Goal: Contribute content: Add original content to the website for others to see

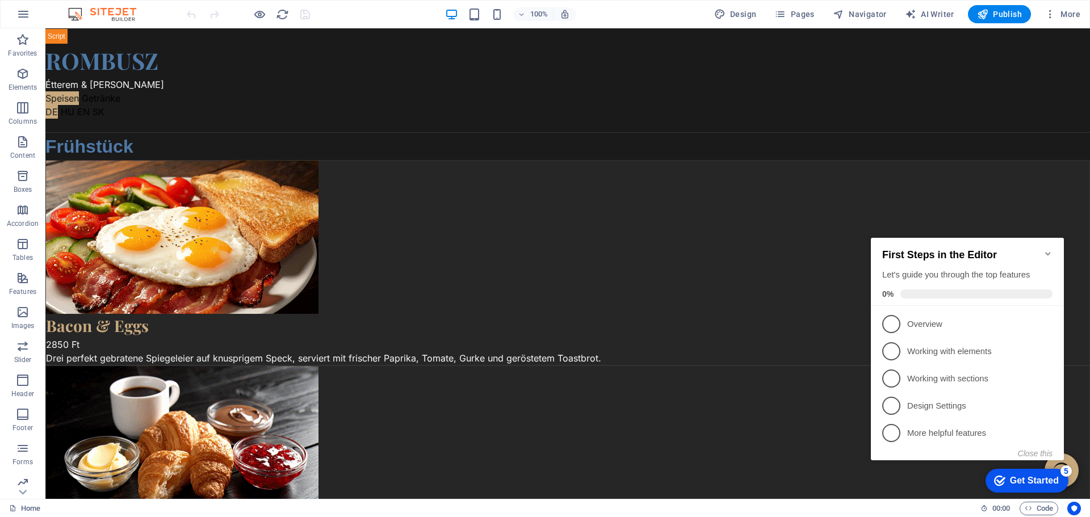
click at [1048, 249] on icon "Minimize checklist" at bounding box center [1048, 253] width 9 height 9
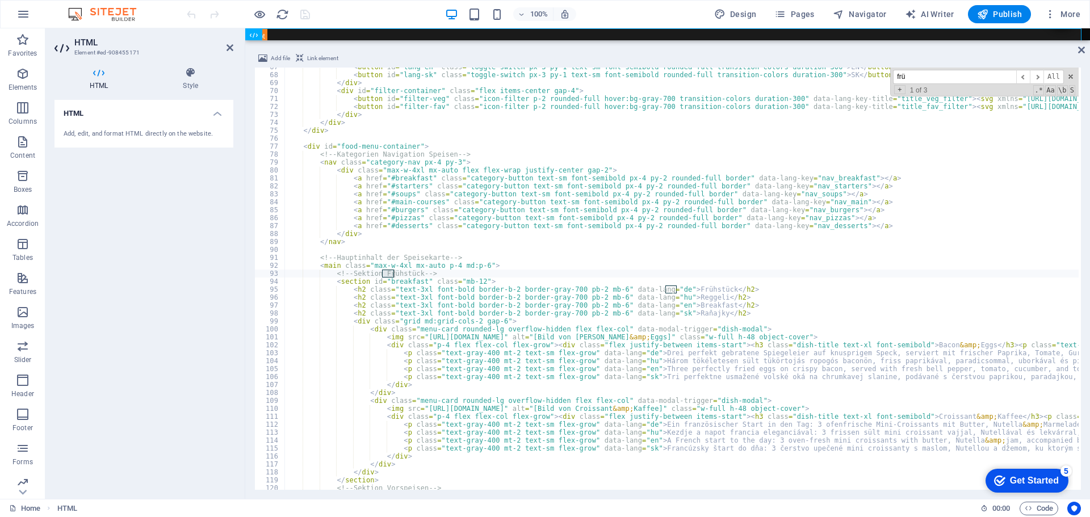
scroll to position [529, 0]
type input "frühstück"
click at [1039, 74] on span "​" at bounding box center [1037, 77] width 14 height 14
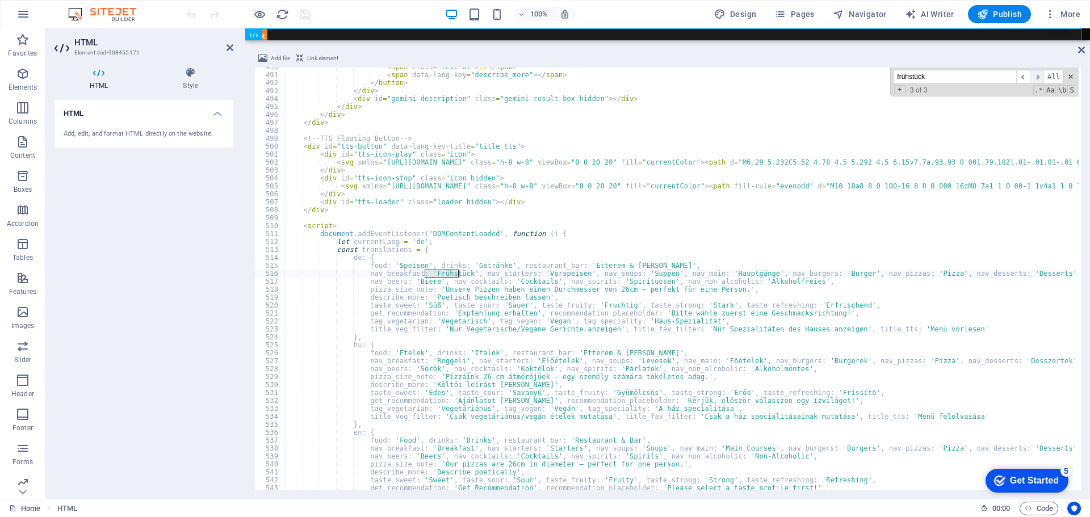
scroll to position [3892, 0]
click at [1071, 75] on span at bounding box center [1071, 77] width 8 height 8
type textarea "nav_breakfast: 'Frühstück', nav_starters: 'Vorspeisen', nav_soups: 'Suppen', na…"
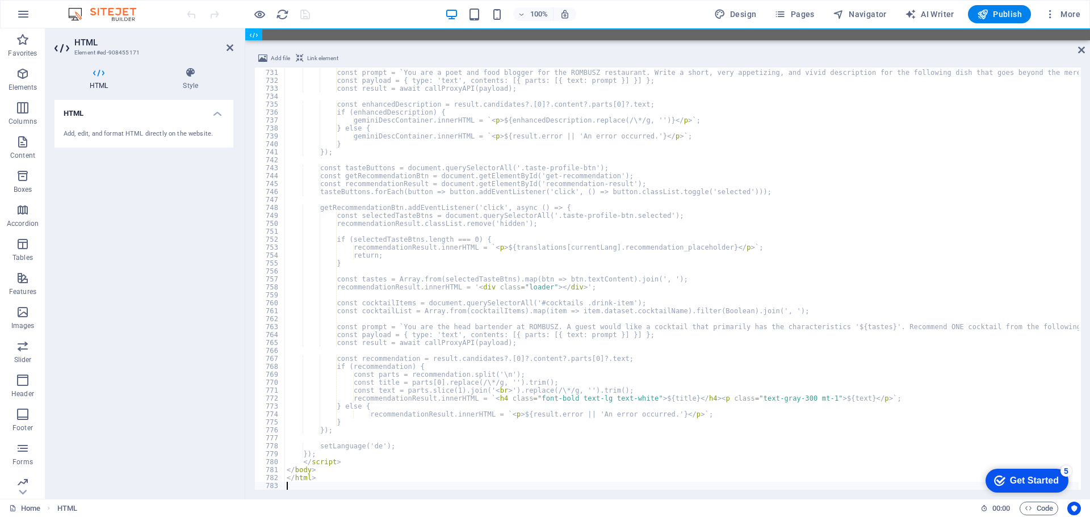
scroll to position [5802, 0]
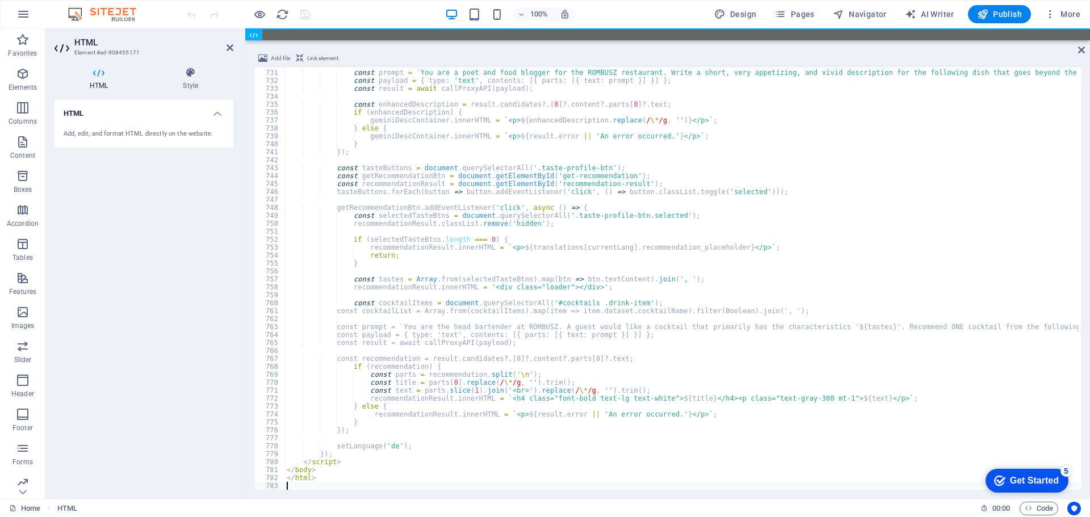
click at [320, 18] on div "100% Design Pages Navigator AI Writer Publish More" at bounding box center [635, 14] width 901 height 18
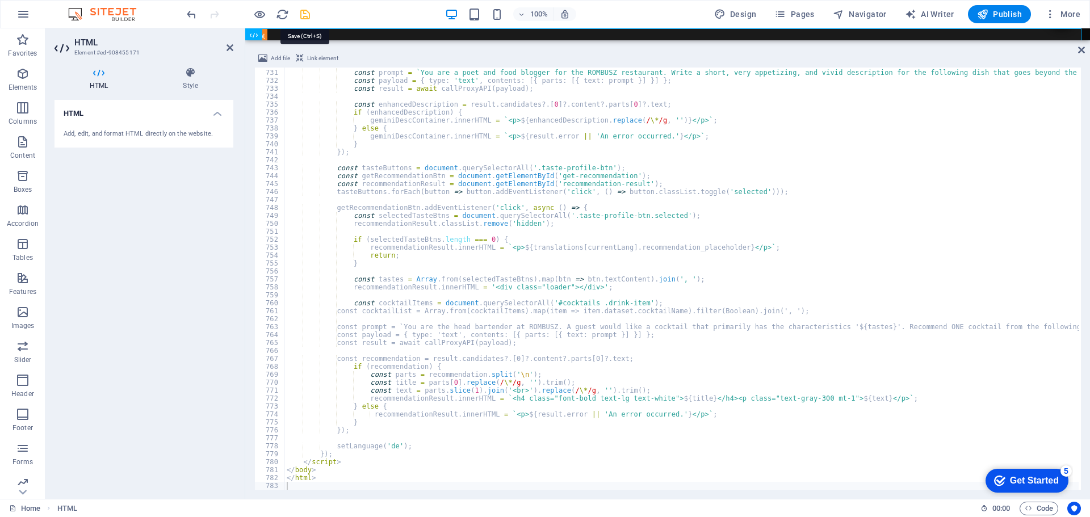
click at [304, 15] on icon "save" at bounding box center [305, 14] width 13 height 13
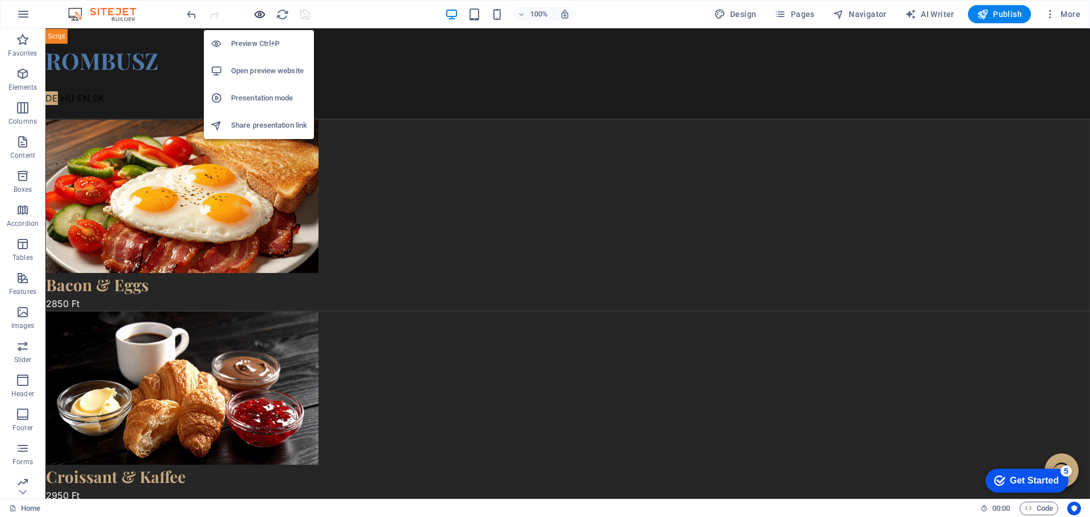
click at [259, 12] on icon "button" at bounding box center [259, 14] width 13 height 13
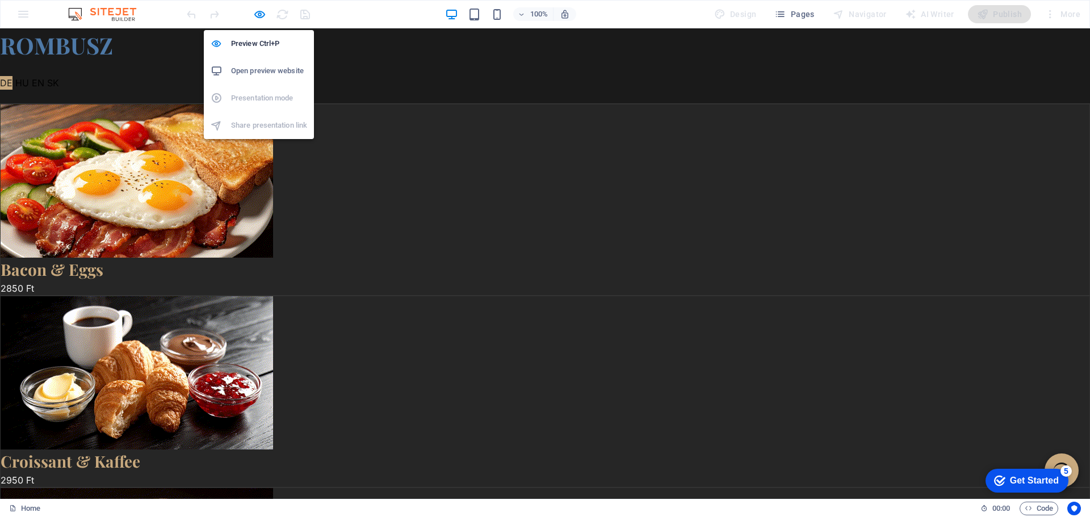
click at [252, 66] on h6 "Open preview website" at bounding box center [269, 71] width 76 height 14
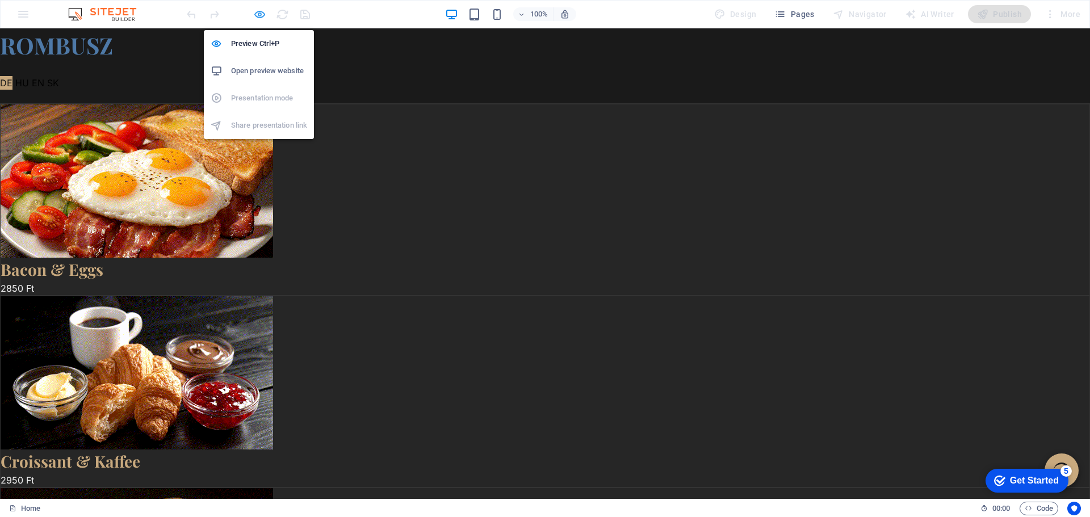
click at [256, 12] on icon "button" at bounding box center [259, 14] width 13 height 13
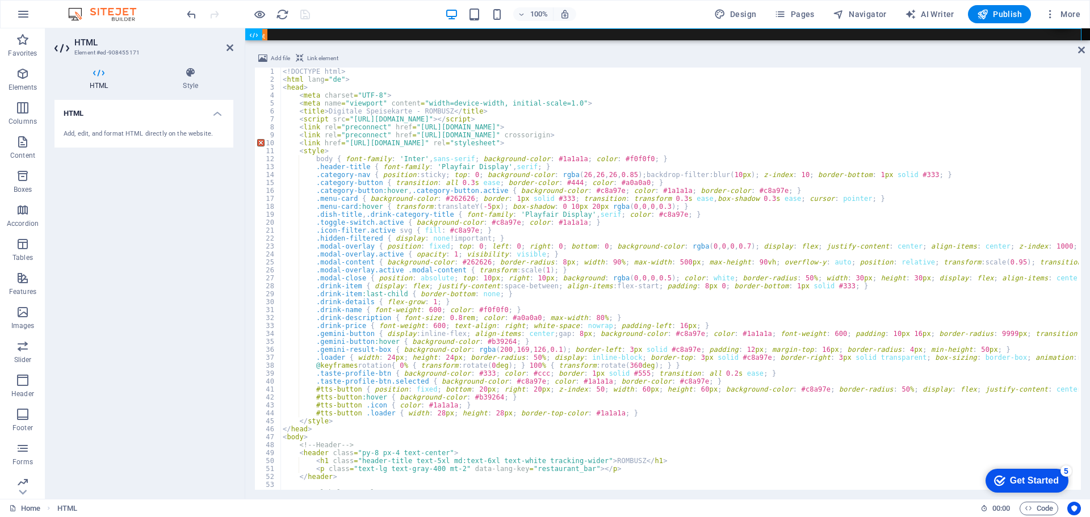
scroll to position [0, 0]
type textarea "<head>"
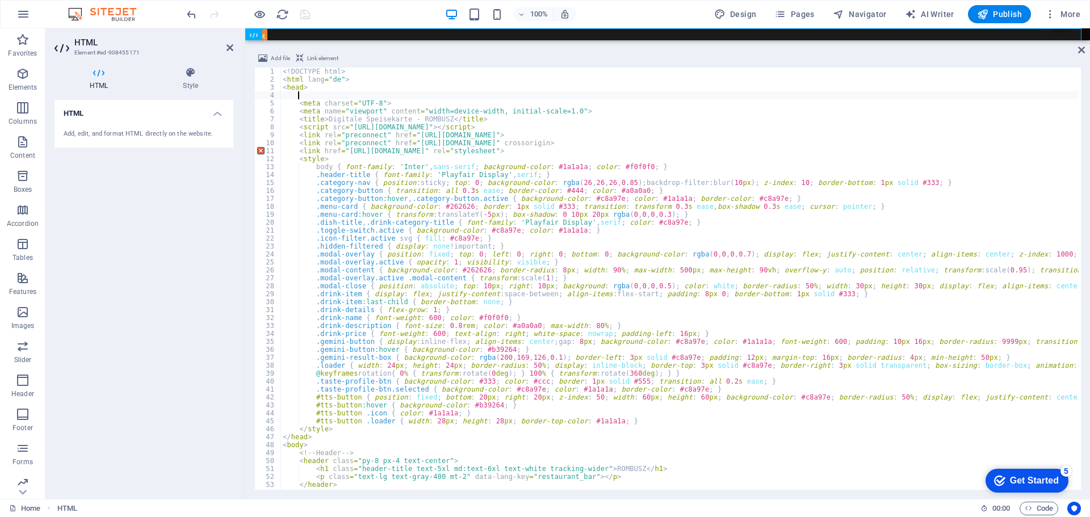
scroll to position [0, 1]
paste textarea "<!-- Der Titel wird dynamisch per JavaScript gesetzt -->"
type textarea "<!-- Der Titel wird dynamisch per JavaScript gesetzt -->"
click at [310, 13] on icon "save" at bounding box center [305, 14] width 13 height 13
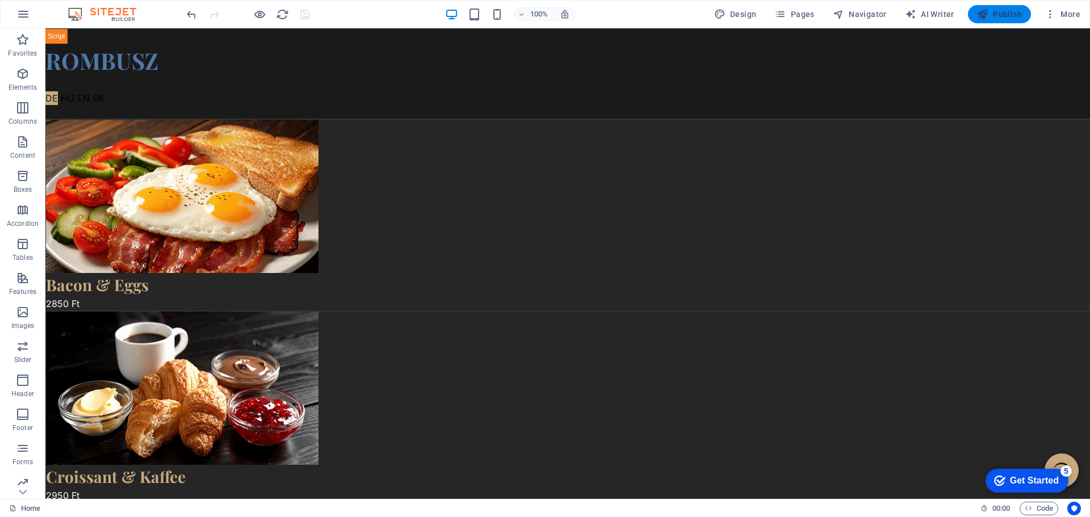
click at [1006, 15] on span "Publish" at bounding box center [999, 14] width 45 height 11
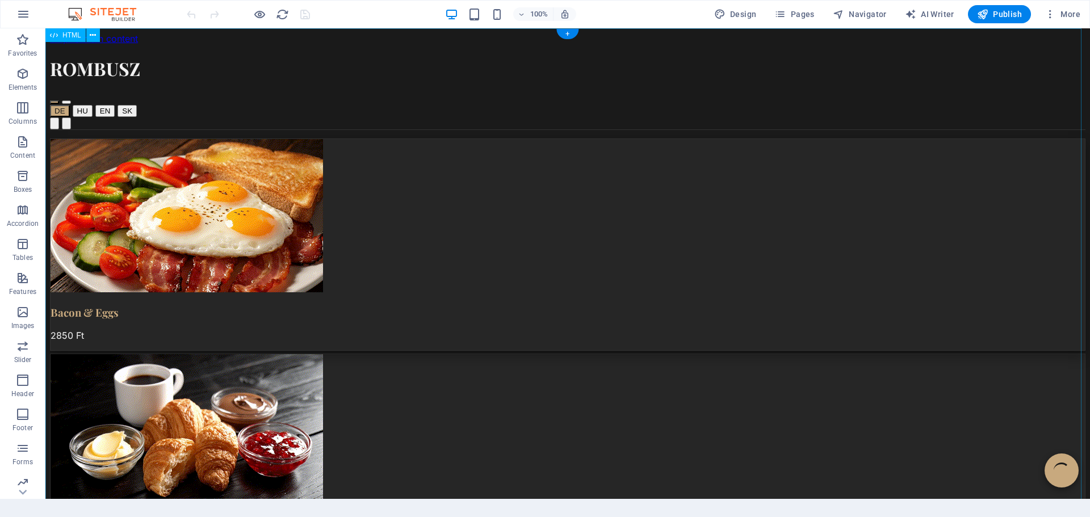
click at [508, 192] on div "Bacon & Eggs 2850 Ft" at bounding box center [568, 245] width 1036 height 212
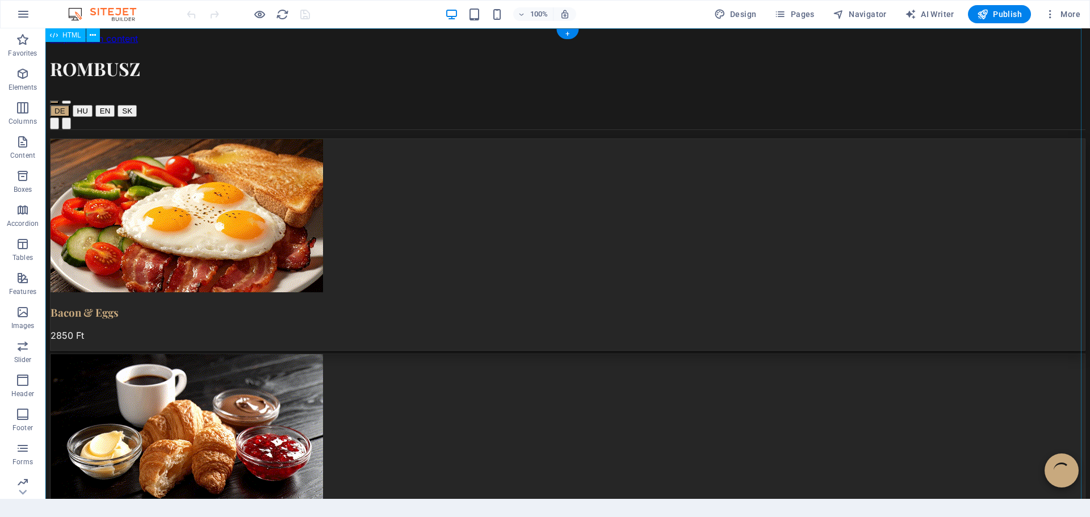
click at [508, 192] on div "Bacon & Eggs 2850 Ft" at bounding box center [568, 245] width 1036 height 212
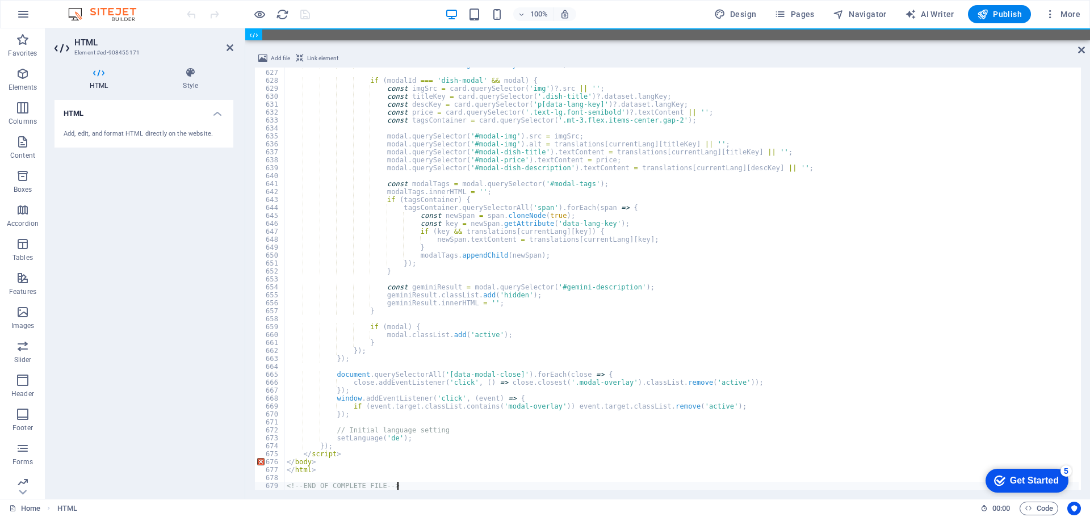
scroll to position [4978, 0]
type textarea "<"
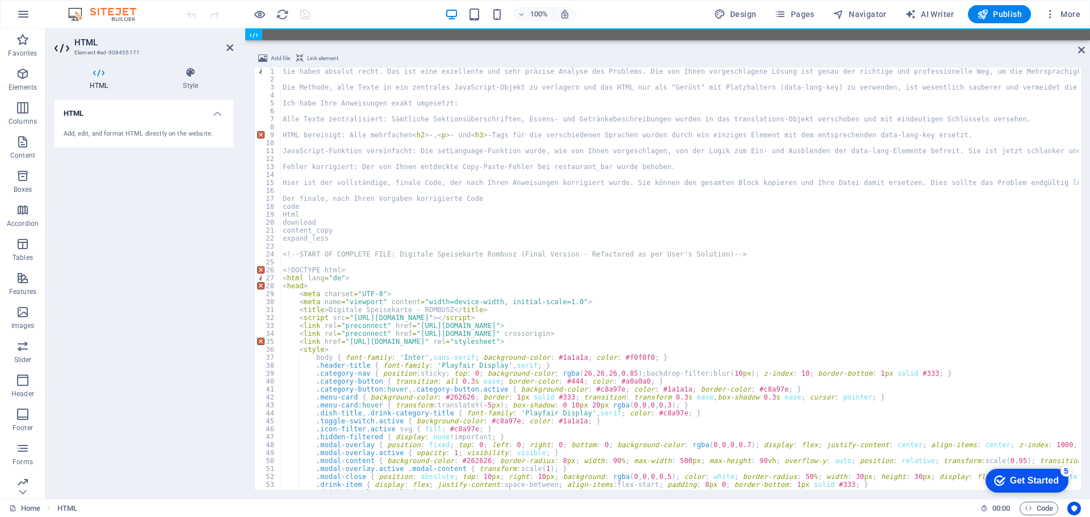
scroll to position [0, 0]
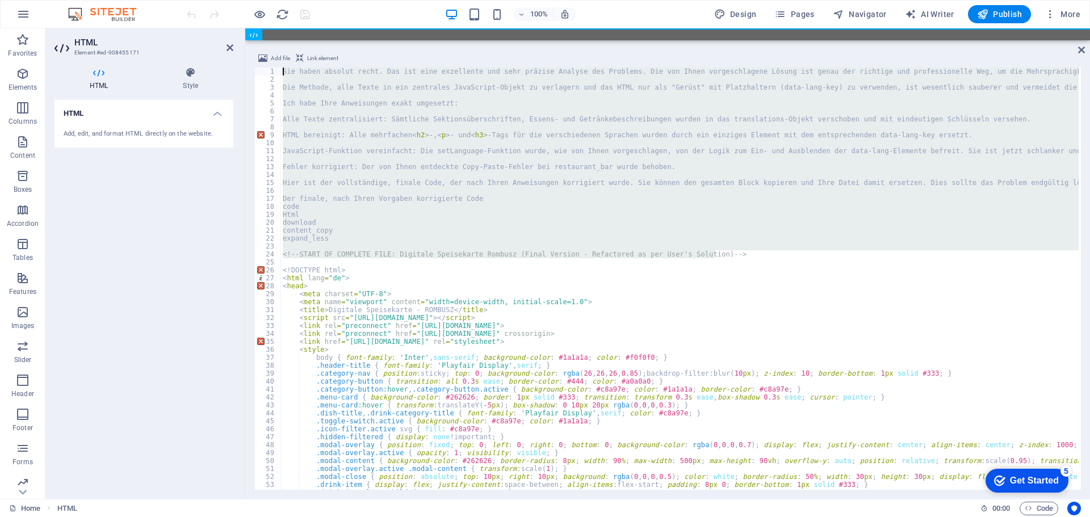
drag, startPoint x: 735, startPoint y: 254, endPoint x: 257, endPoint y: 71, distance: 511.9
click at [257, 71] on div "</html> 1 2 3 4 5 6 7 8 9 10 11 12 13 14 15 16 17 18 19 20 21 22 23 24 25 26 27…" at bounding box center [667, 279] width 827 height 422
type textarea "Sie haben absolut recht. Das ist eine exzellente und sehr präzise Analyse des P…"
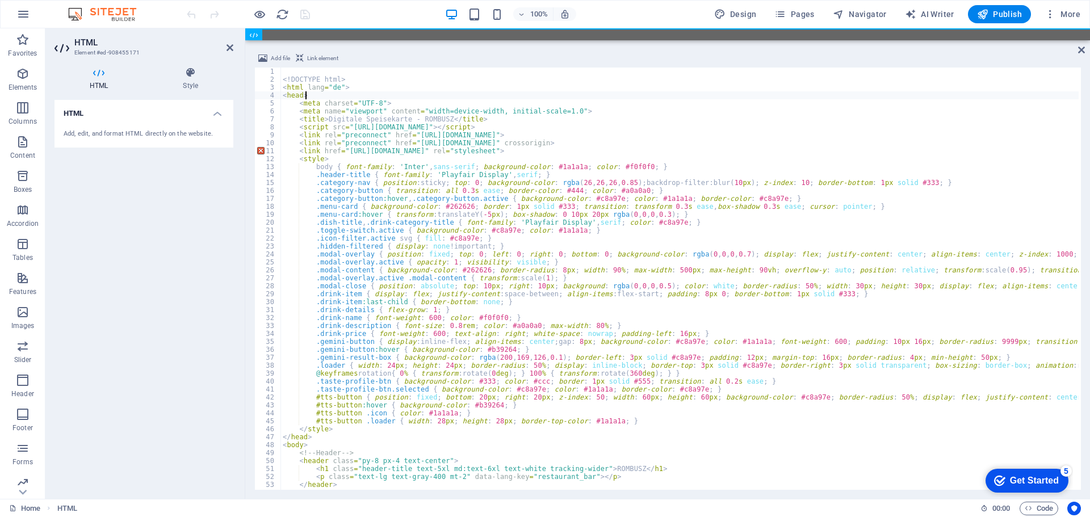
type textarea "<head>"
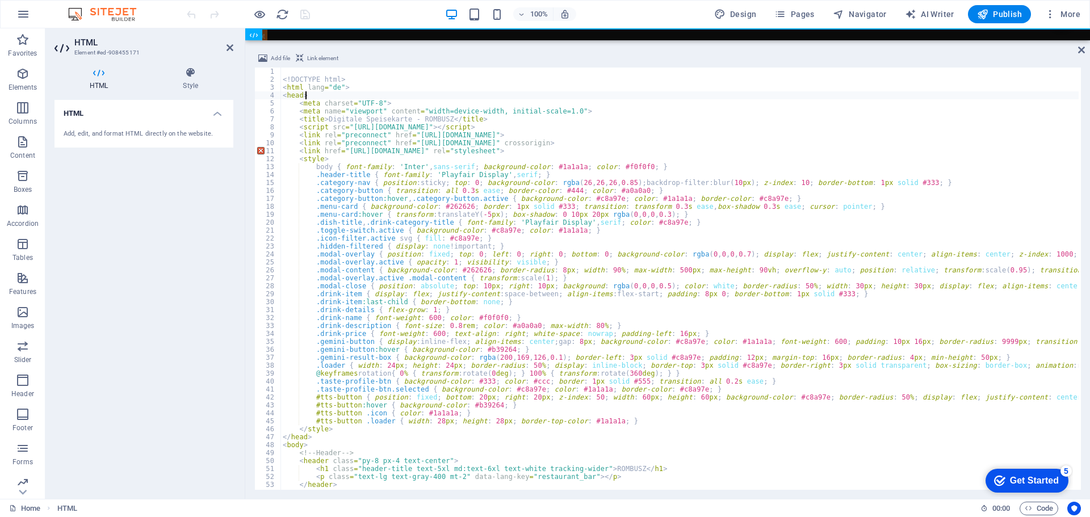
click at [333, 15] on div "100% Design Pages Navigator AI Writer Publish More" at bounding box center [635, 14] width 901 height 18
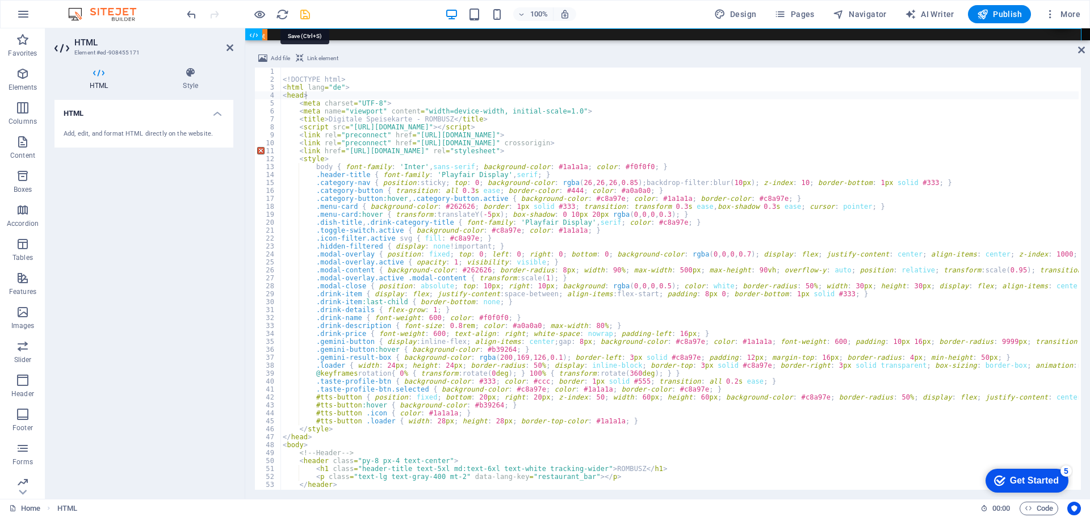
click at [304, 16] on icon "save" at bounding box center [305, 14] width 13 height 13
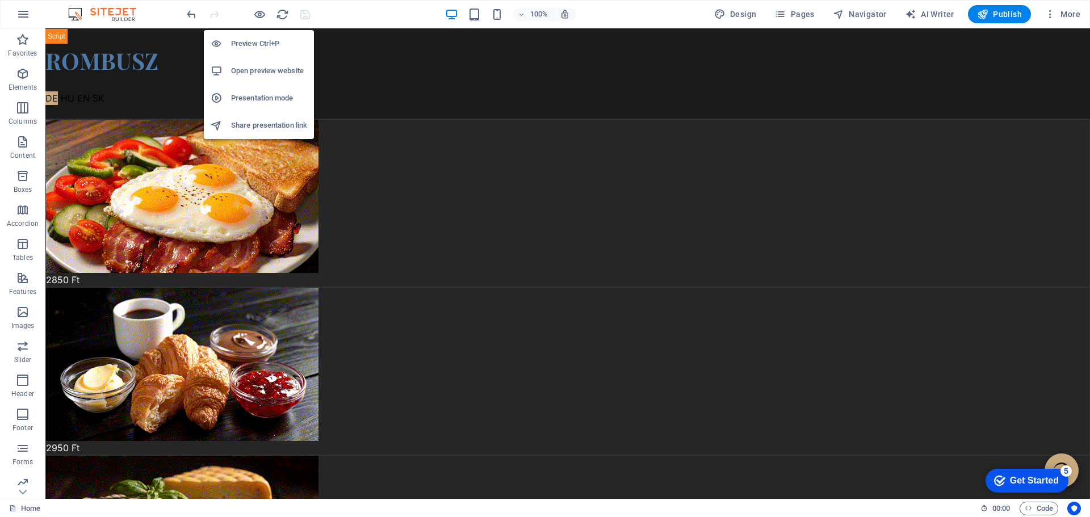
click at [261, 68] on h6 "Open preview website" at bounding box center [269, 71] width 76 height 14
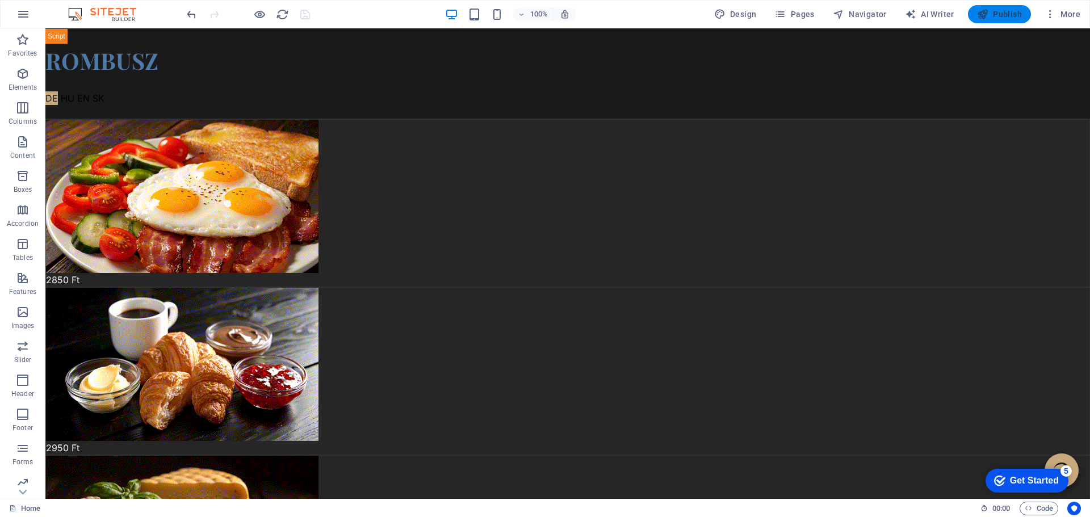
click at [1006, 5] on button "Publish" at bounding box center [999, 14] width 63 height 18
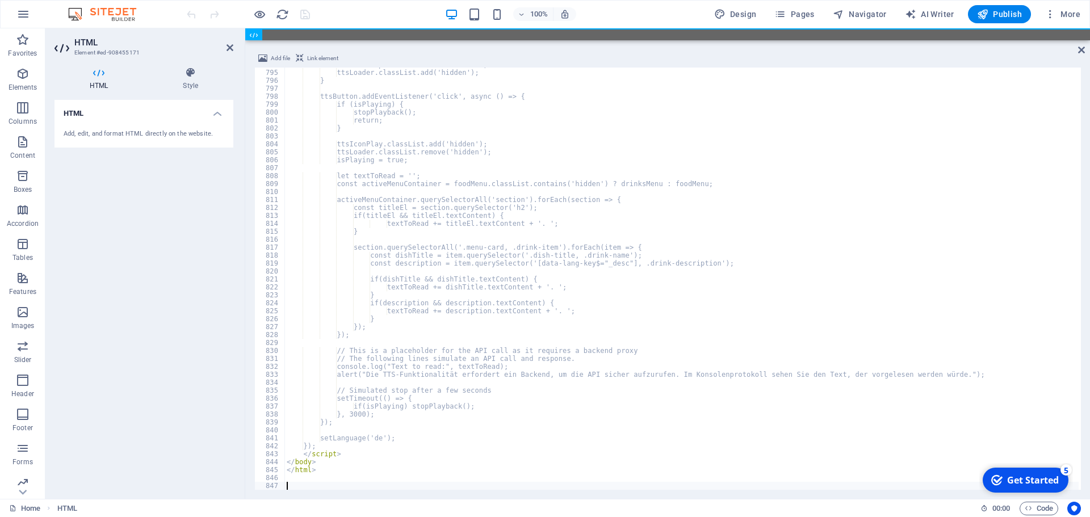
scroll to position [6311, 0]
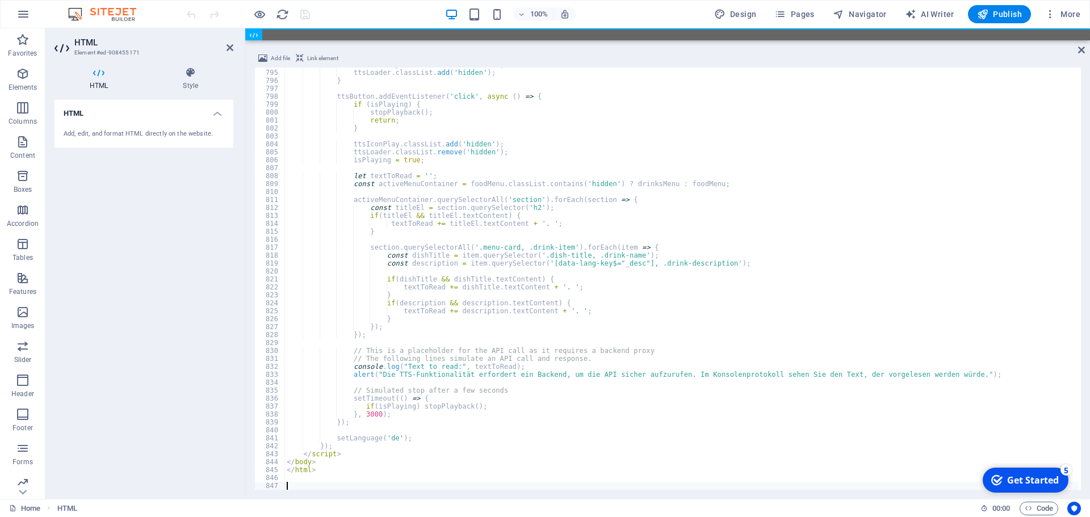
click at [362, 4] on div "100% Design Pages Navigator AI Writer Publish More" at bounding box center [545, 14] width 1089 height 27
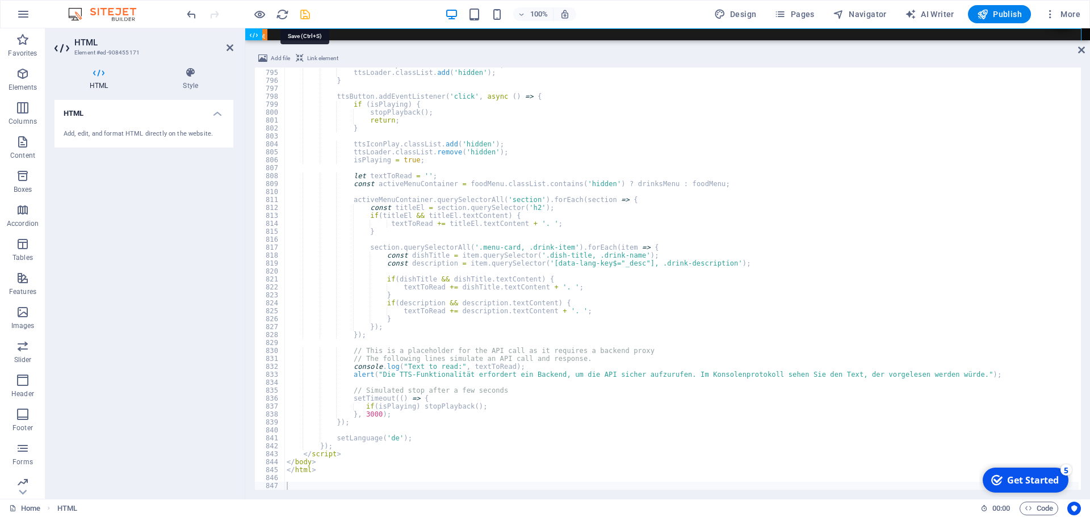
click at [306, 17] on icon "save" at bounding box center [305, 14] width 13 height 13
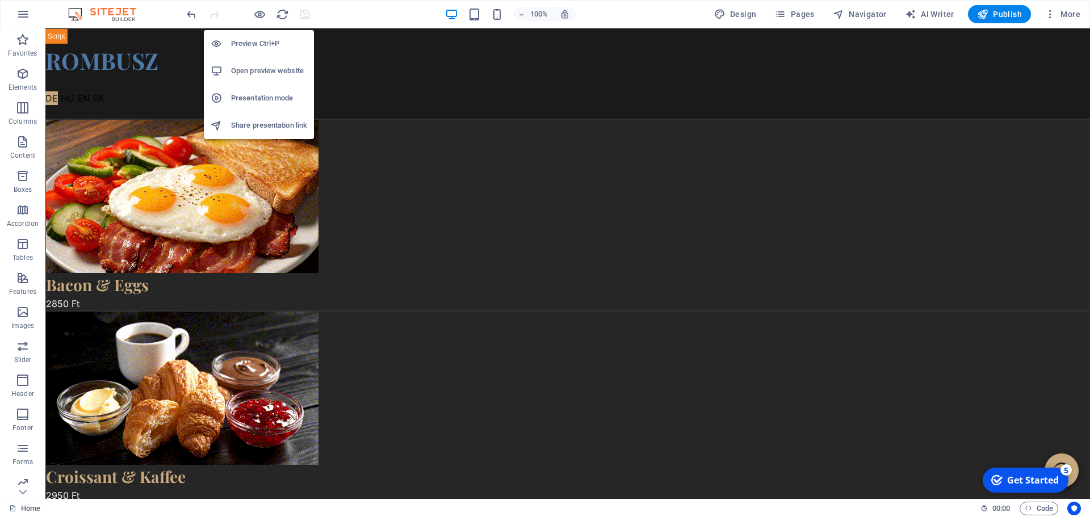
click at [269, 71] on h6 "Open preview website" at bounding box center [269, 71] width 76 height 14
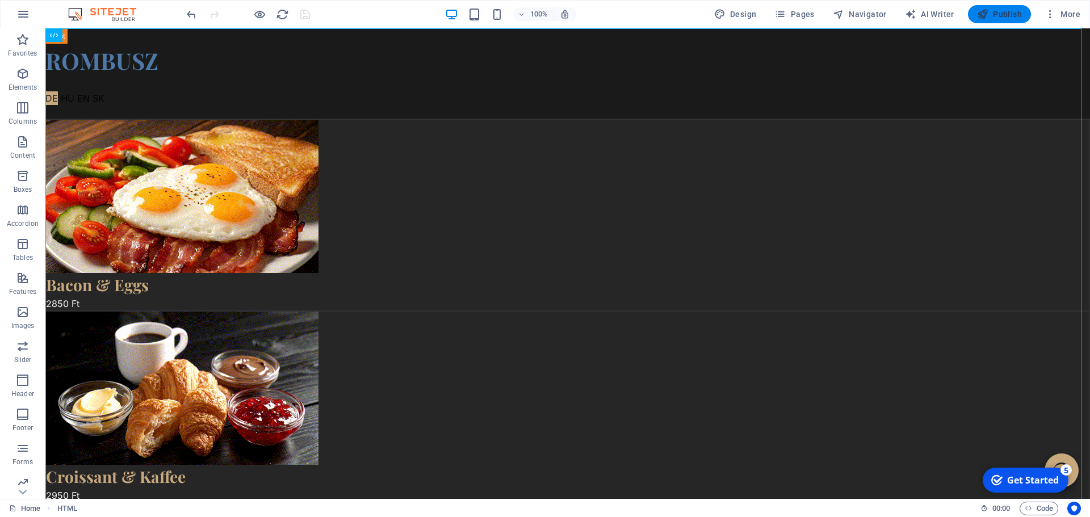
click at [1003, 7] on button "Publish" at bounding box center [999, 14] width 63 height 18
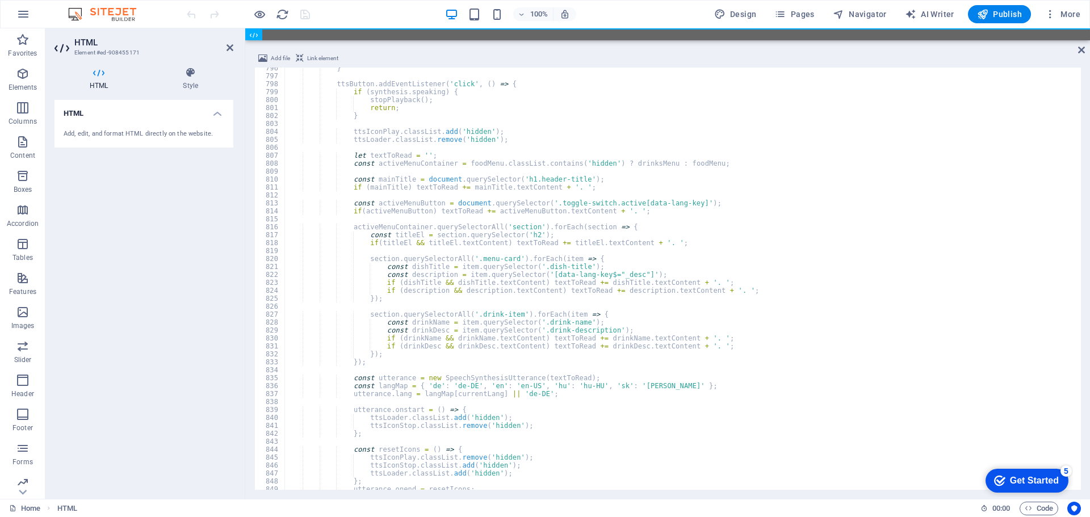
scroll to position [6324, 0]
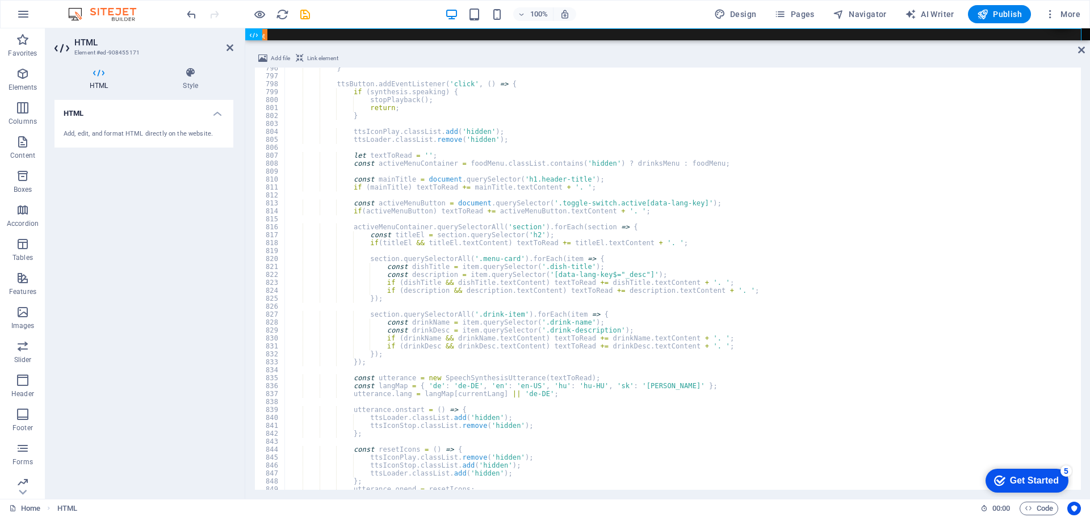
click at [336, 14] on div "100% Design Pages Navigator AI Writer Publish More" at bounding box center [635, 14] width 901 height 18
click at [304, 16] on icon "save" at bounding box center [305, 14] width 13 height 13
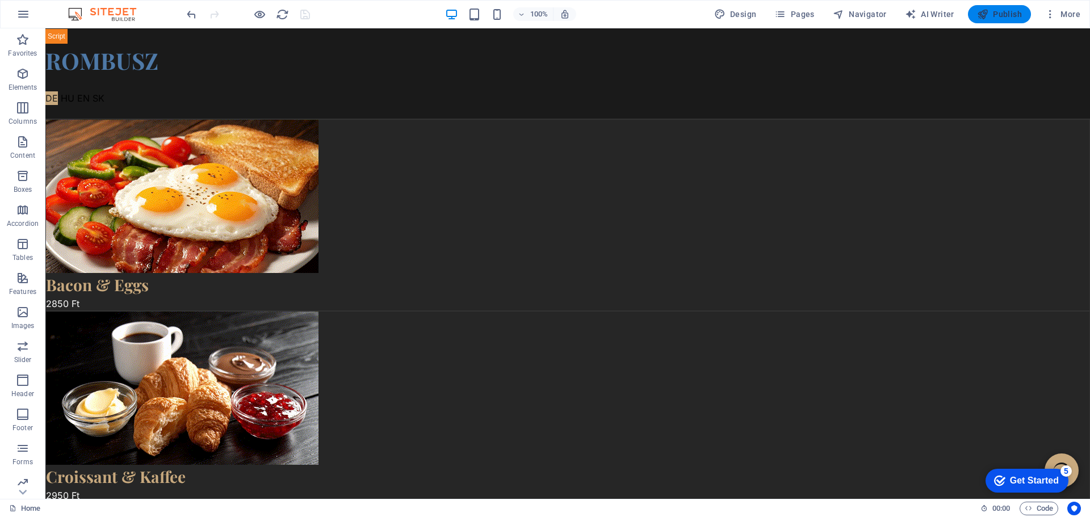
click at [1000, 19] on span "Publish" at bounding box center [999, 14] width 45 height 11
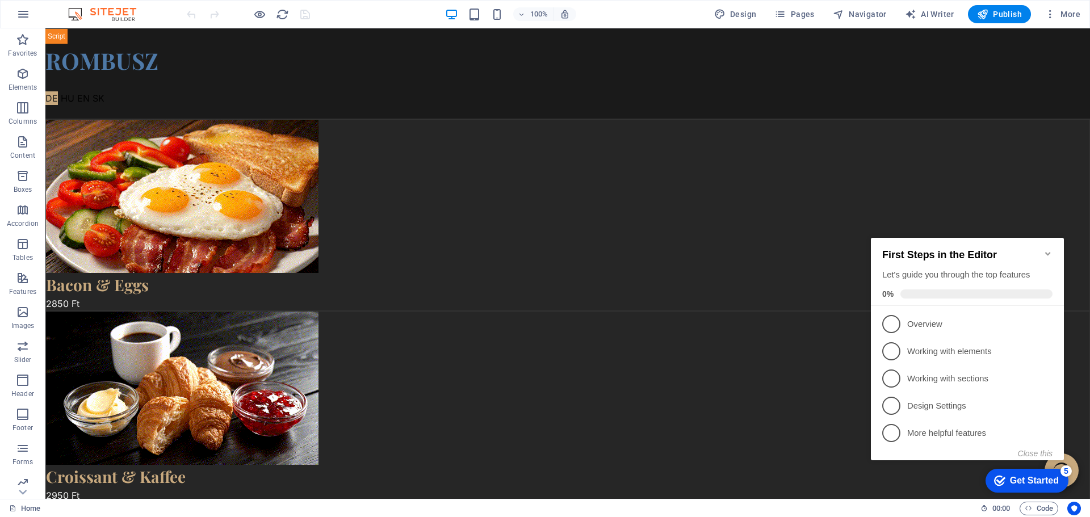
click at [1047, 249] on icon "Minimize checklist" at bounding box center [1048, 253] width 9 height 9
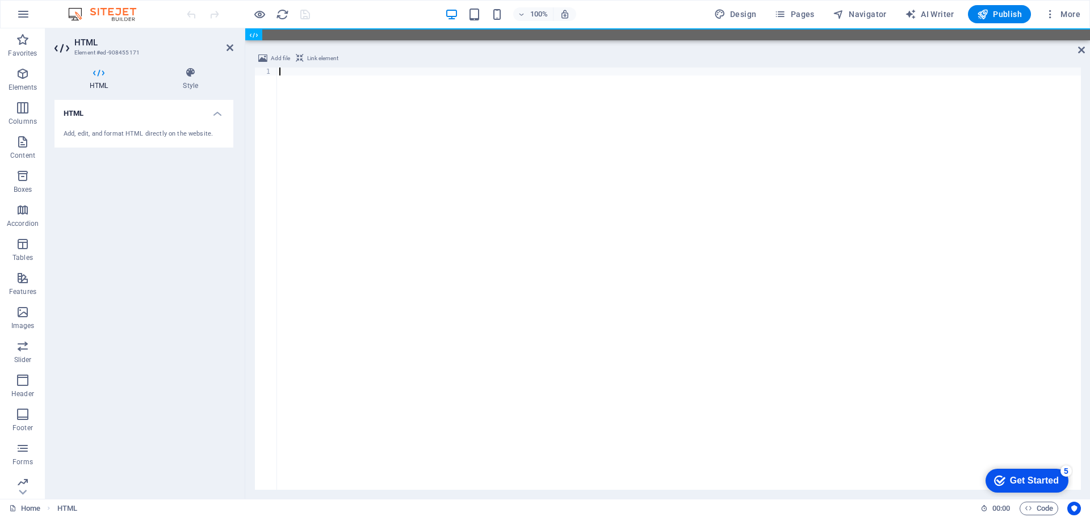
scroll to position [5969, 0]
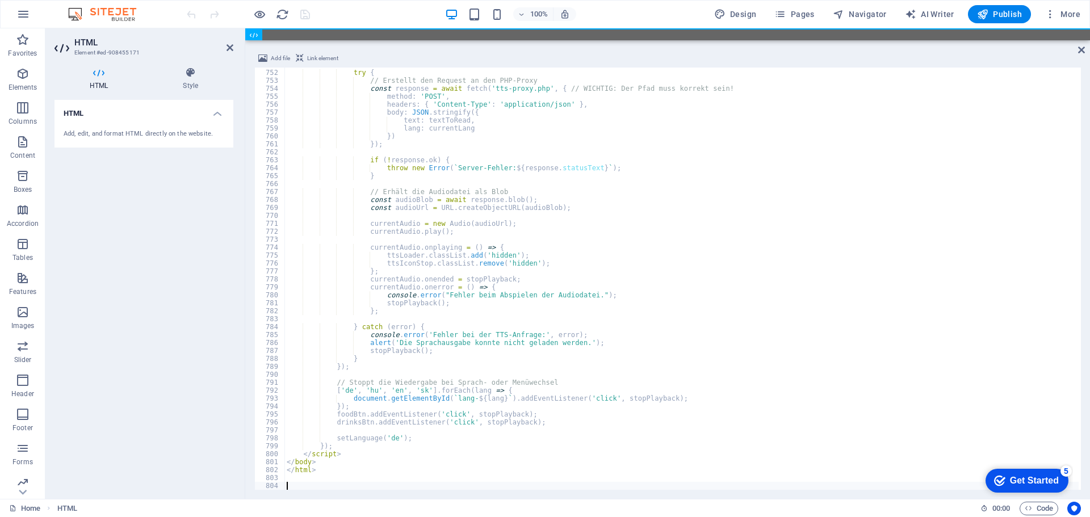
click at [336, 12] on div "100% Design Pages Navigator AI Writer Publish More" at bounding box center [635, 14] width 901 height 18
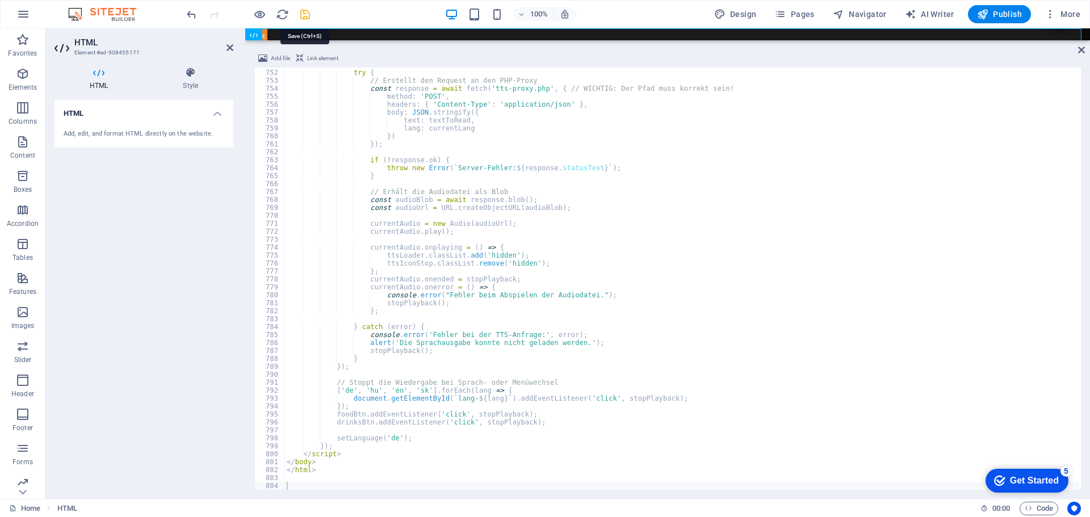
click at [303, 14] on icon "save" at bounding box center [305, 14] width 13 height 13
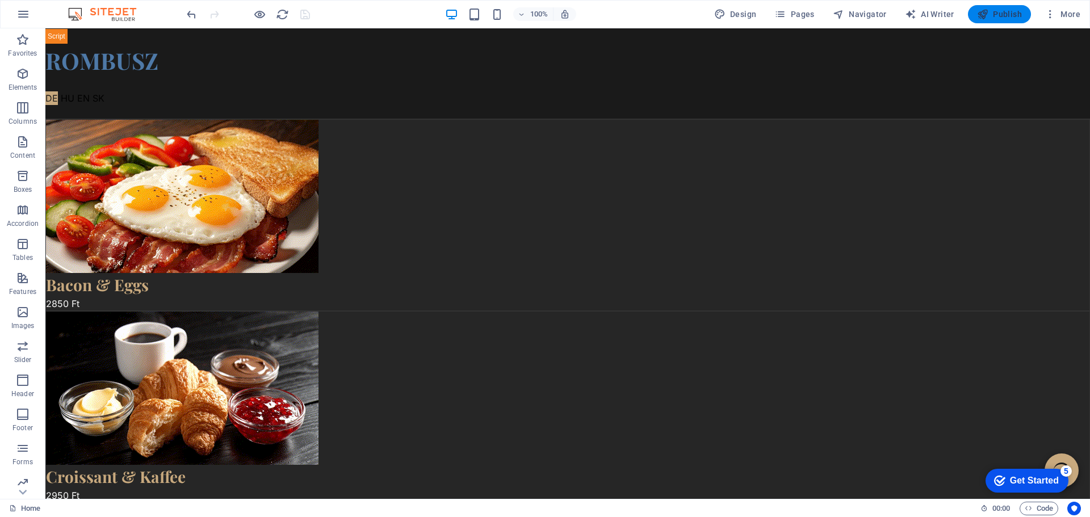
click at [989, 11] on icon "button" at bounding box center [982, 14] width 11 height 11
